Goal: Task Accomplishment & Management: Complete application form

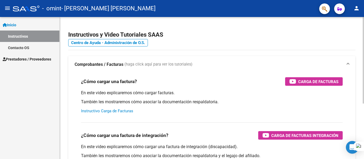
click at [112, 111] on link "Instructivo Carga de Facturas" at bounding box center [107, 111] width 52 height 5
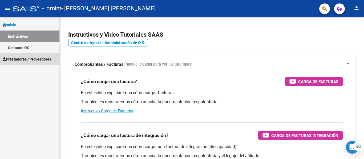
click at [27, 59] on span "Prestadores / Proveedores" at bounding box center [27, 59] width 48 height 6
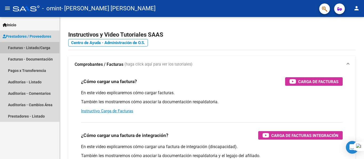
click at [34, 47] on link "Facturas - Listado/Carga" at bounding box center [29, 47] width 59 height 11
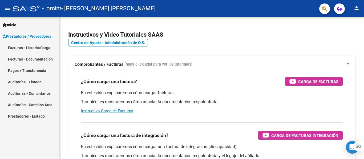
click at [34, 47] on link "Facturas - Listado/Carga" at bounding box center [29, 47] width 59 height 11
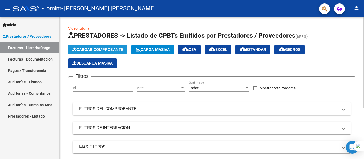
click at [104, 50] on span "Cargar Comprobante" at bounding box center [97, 49] width 51 height 5
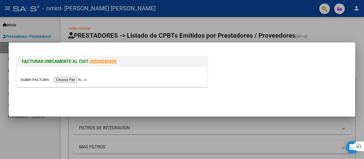
click at [104, 61] on link "30550245309" at bounding box center [103, 61] width 26 height 5
click at [67, 80] on input "file" at bounding box center [53, 80] width 67 height 6
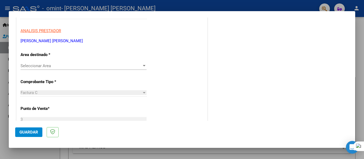
scroll to position [91, 0]
click at [143, 65] on div at bounding box center [144, 65] width 3 height 1
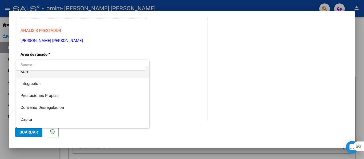
scroll to position [40, 0]
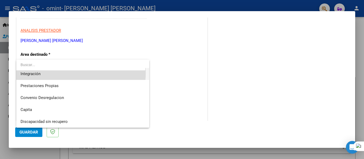
click at [74, 73] on span "Integración" at bounding box center [82, 74] width 124 height 12
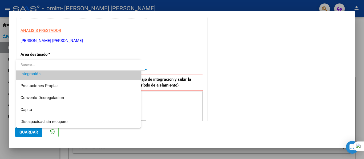
scroll to position [36, 0]
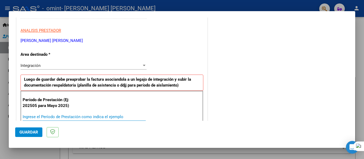
click at [31, 116] on input "Ingrese el Período de Prestación como indica el ejemplo" at bounding box center [84, 117] width 123 height 5
type input "202509"
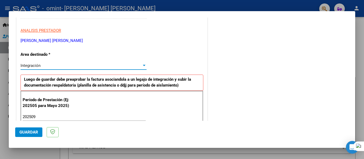
click at [142, 65] on div at bounding box center [144, 66] width 5 height 4
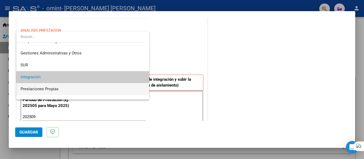
scroll to position [8, 0]
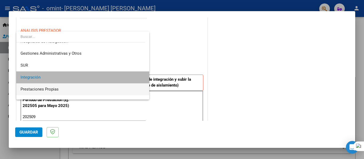
click at [127, 78] on span "Integración" at bounding box center [82, 78] width 124 height 12
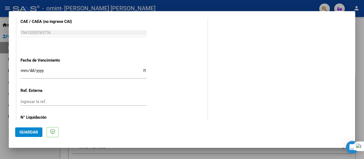
scroll to position [344, 0]
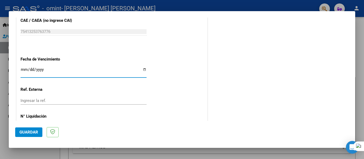
click at [142, 69] on input "Ingresar la fecha" at bounding box center [83, 72] width 126 height 9
type input "[DATE]"
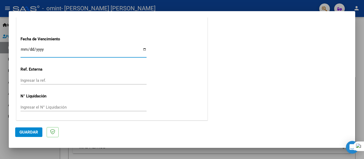
scroll to position [365, 0]
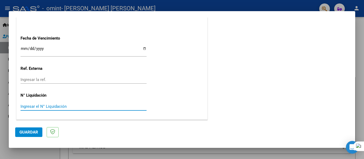
click at [34, 105] on input "Ingresar el N° Liquidación" at bounding box center [83, 106] width 126 height 5
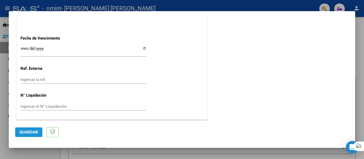
click at [30, 136] on button "Guardar" at bounding box center [28, 133] width 27 height 10
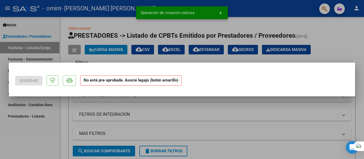
scroll to position [0, 0]
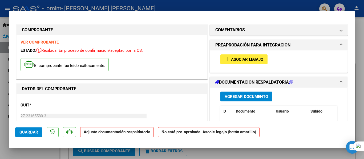
drag, startPoint x: 30, startPoint y: 136, endPoint x: 172, endPoint y: 108, distance: 144.6
click at [172, 108] on div "CUIT * 27-23165580-3 Ingresar CUIT ANALISIS PRESTADOR [PERSON_NAME] [PERSON_NAM…" at bounding box center [111, 121] width 183 height 47
click at [258, 95] on span "Agregar Documento" at bounding box center [245, 96] width 43 height 5
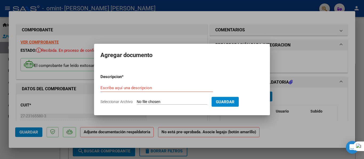
click at [309, 127] on div at bounding box center [182, 79] width 364 height 159
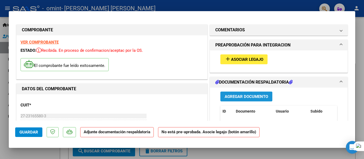
click at [244, 95] on span "Agregar Documento" at bounding box center [245, 96] width 43 height 5
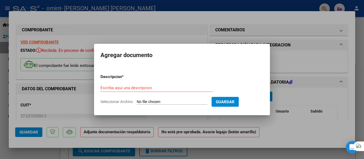
click at [117, 84] on div "Escriba aquí una descripcion" at bounding box center [156, 88] width 112 height 8
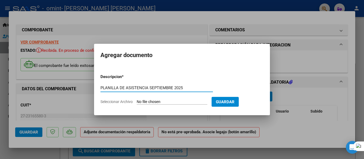
type input "PLANILLA DE ASISTENCIA SEPTIEMBRE 2025"
drag, startPoint x: 151, startPoint y: 101, endPoint x: 113, endPoint y: 102, distance: 38.3
click at [0, 0] on label "Seleccionar Archivo" at bounding box center [0, 0] width 0 height 0
click at [137, 102] on input "Seleccionar Archivo" at bounding box center [172, 102] width 71 height 5
type input "C:\fakepath\asistencia firmada [PERSON_NAME] [DATE].pdf"
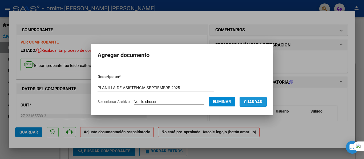
click at [262, 100] on span "Guardar" at bounding box center [253, 102] width 19 height 5
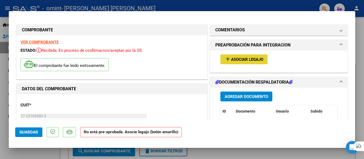
click at [244, 59] on span "Asociar Legajo" at bounding box center [247, 59] width 32 height 5
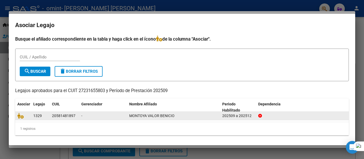
click at [155, 117] on span "MONTOYA VALOR BENICIO" at bounding box center [151, 116] width 45 height 4
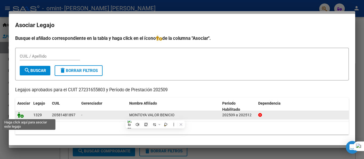
click at [19, 116] on icon at bounding box center [20, 115] width 6 height 6
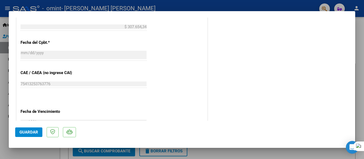
scroll to position [303, 0]
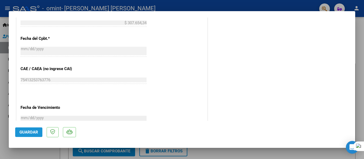
click at [26, 135] on span "Guardar" at bounding box center [28, 132] width 19 height 5
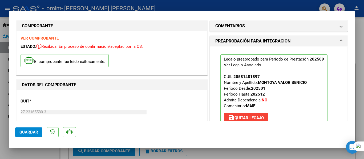
scroll to position [0, 0]
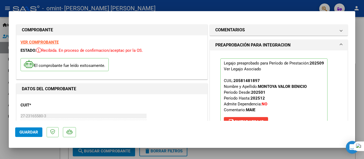
click at [110, 149] on div at bounding box center [182, 79] width 364 height 159
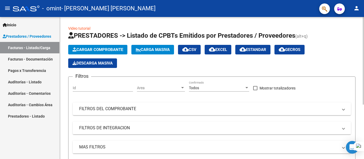
click at [160, 64] on div "Cargar Comprobante Carga Masiva cloud_download CSV cloud_download EXCEL cloud_d…" at bounding box center [211, 56] width 287 height 23
click at [90, 89] on input "Id" at bounding box center [103, 88] width 60 height 5
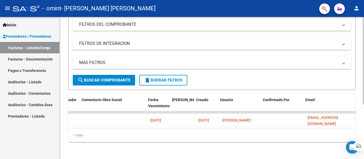
scroll to position [0, 835]
